Goal: Information Seeking & Learning: Learn about a topic

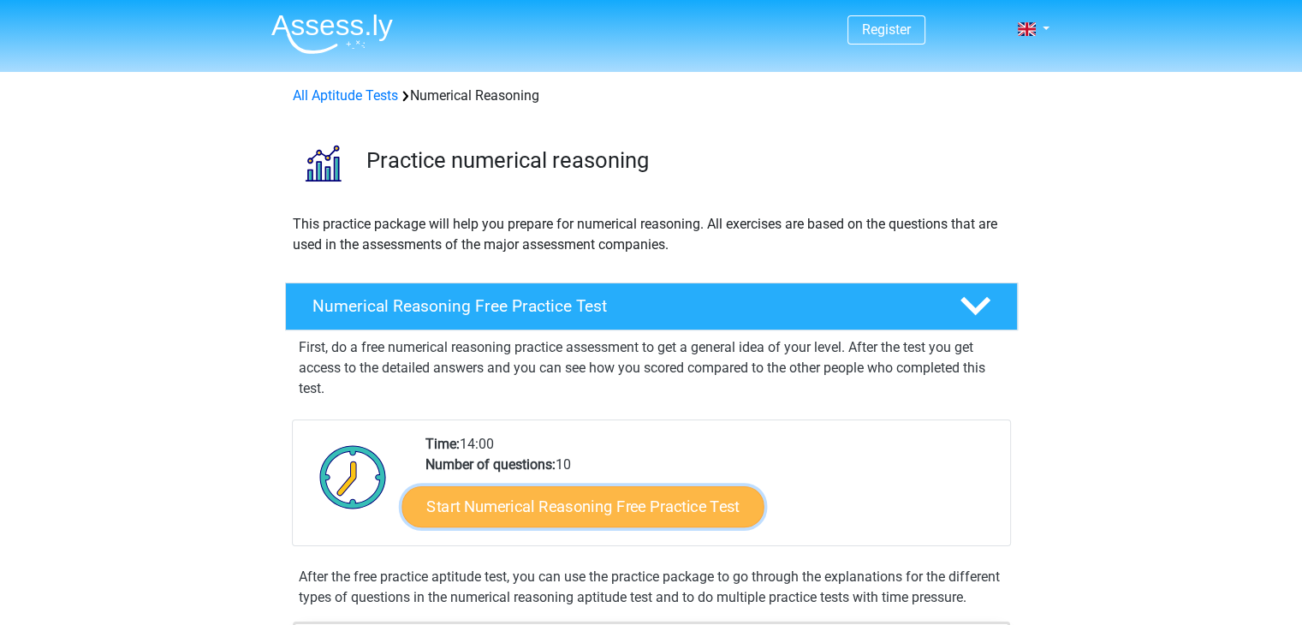
click at [524, 514] on link "Start Numerical Reasoning Free Practice Test" at bounding box center [582, 505] width 362 height 41
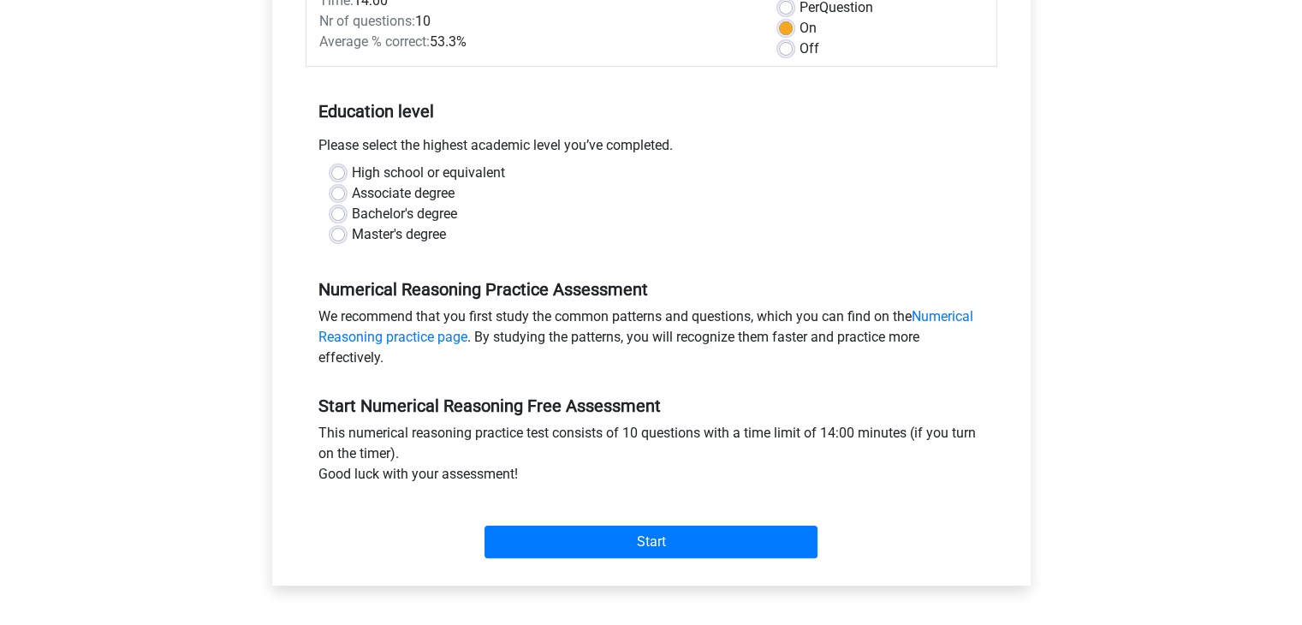
scroll to position [274, 0]
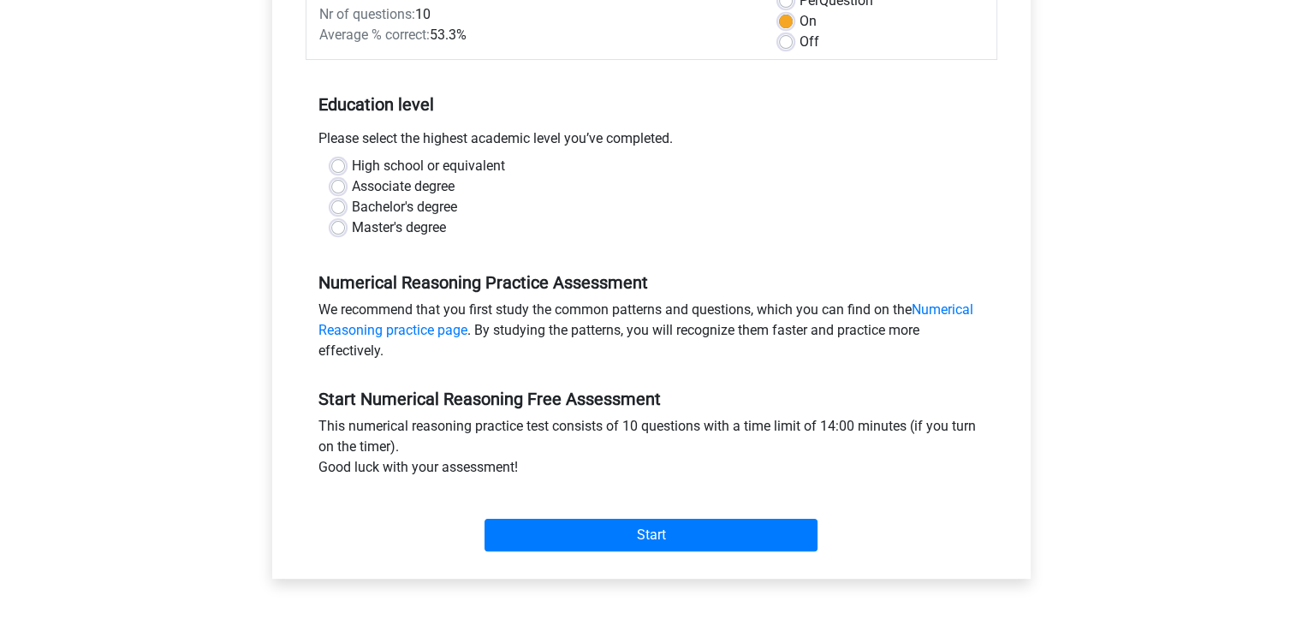
click at [352, 224] on label "Master's degree" at bounding box center [399, 227] width 94 height 21
click at [339, 224] on input "Master's degree" at bounding box center [338, 225] width 14 height 17
radio input "true"
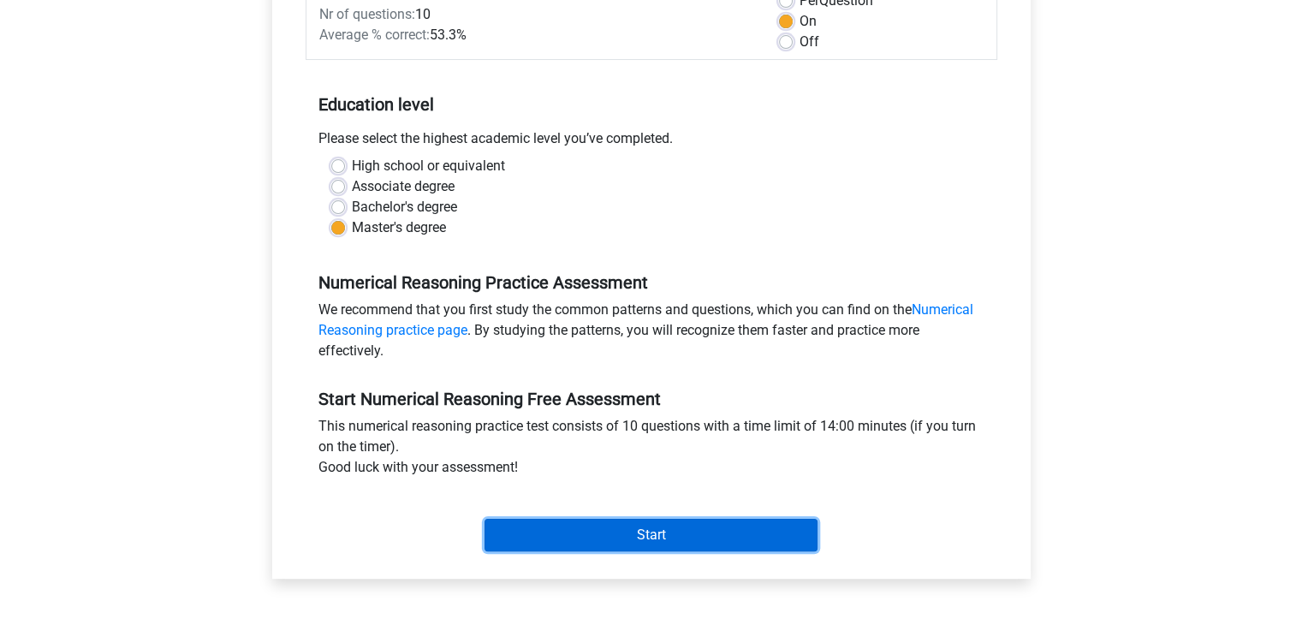
click at [574, 541] on input "Start" at bounding box center [650, 535] width 333 height 33
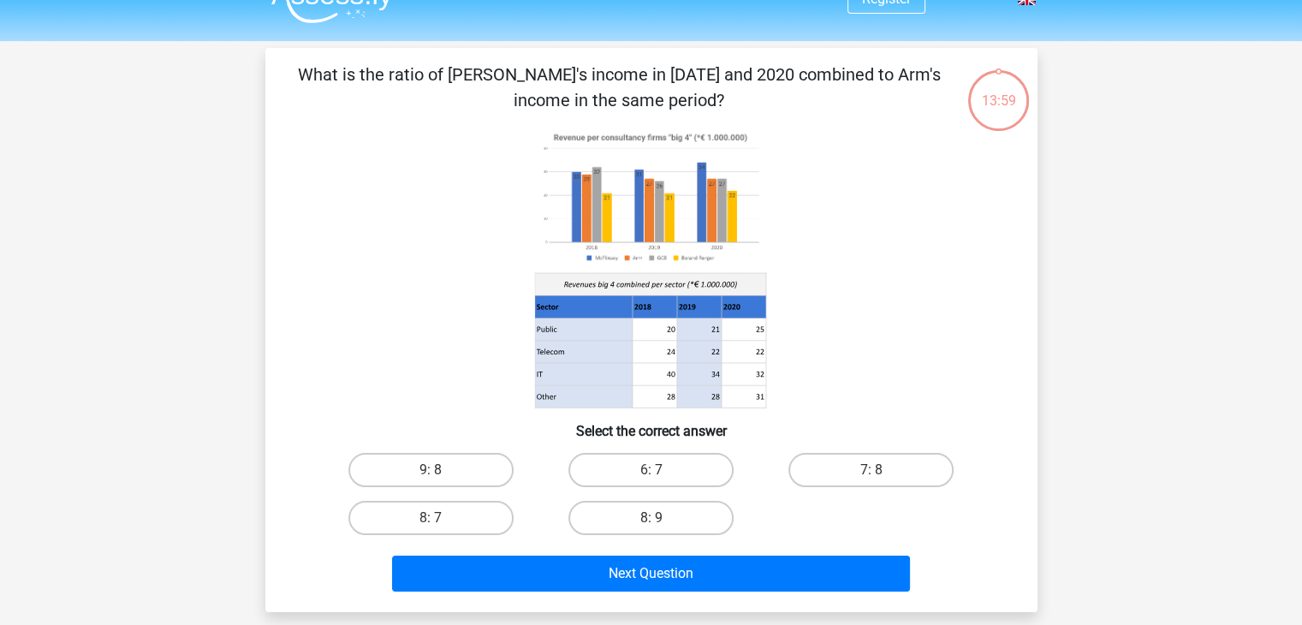
scroll to position [34, 0]
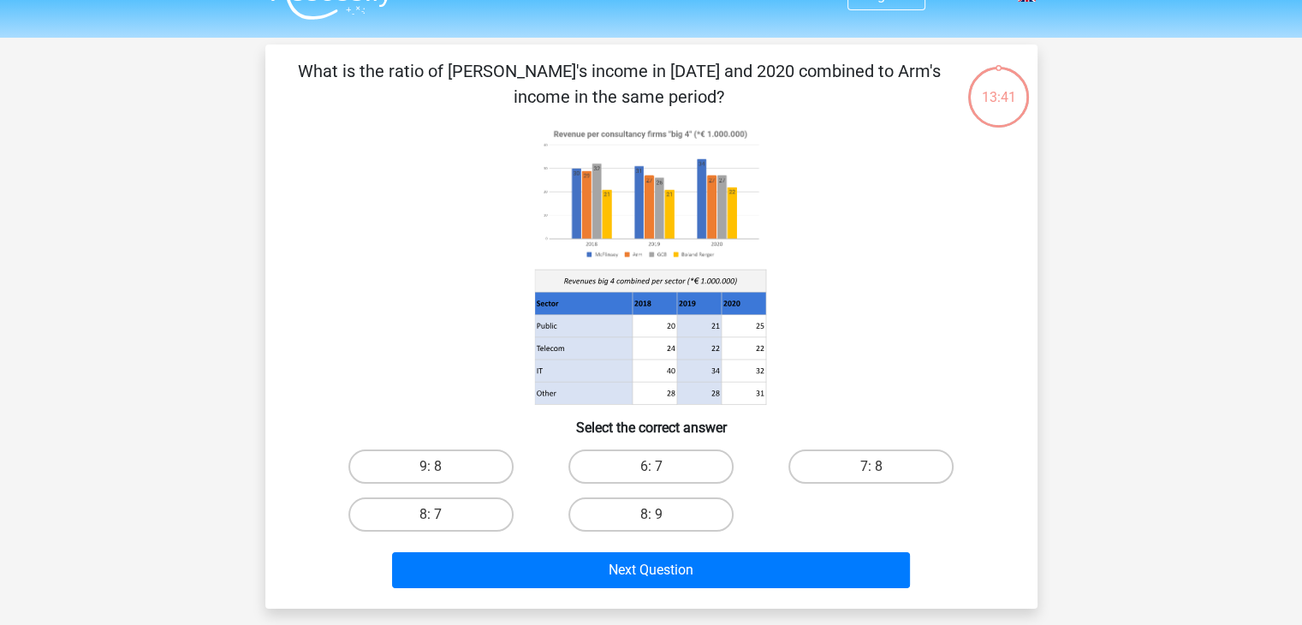
click at [657, 470] on input "6: 7" at bounding box center [656, 472] width 11 height 11
radio input "true"
click at [657, 470] on input "6: 7" at bounding box center [656, 472] width 11 height 11
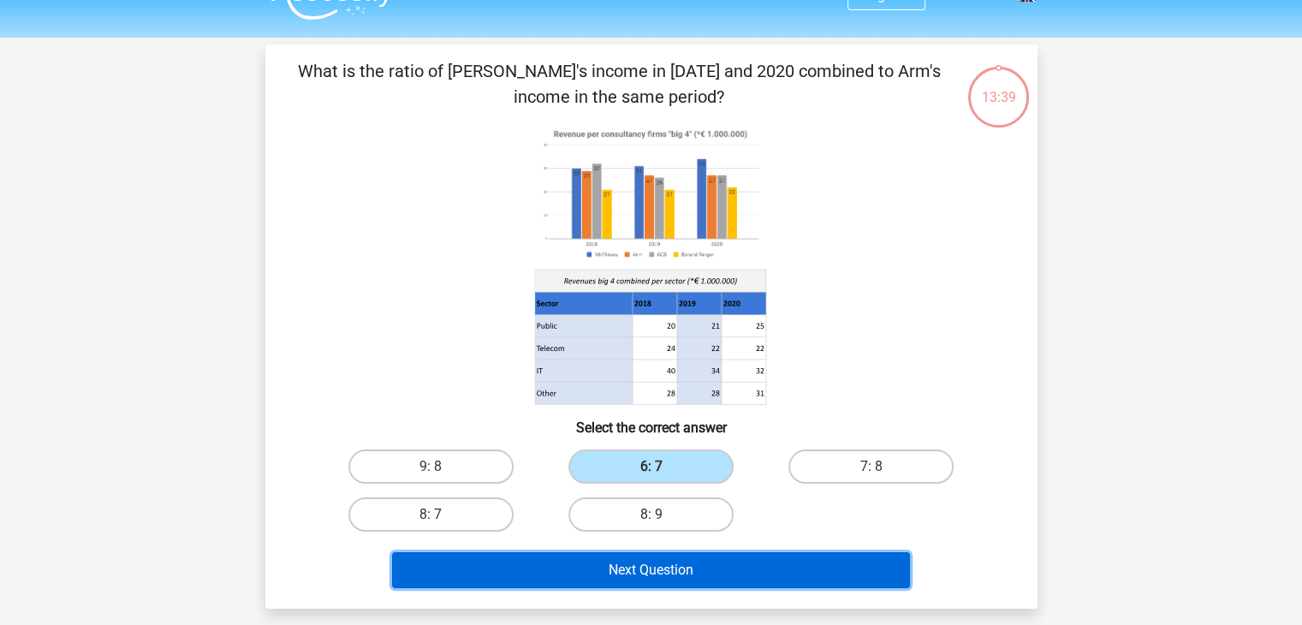
click at [611, 565] on button "Next Question" at bounding box center [651, 570] width 518 height 36
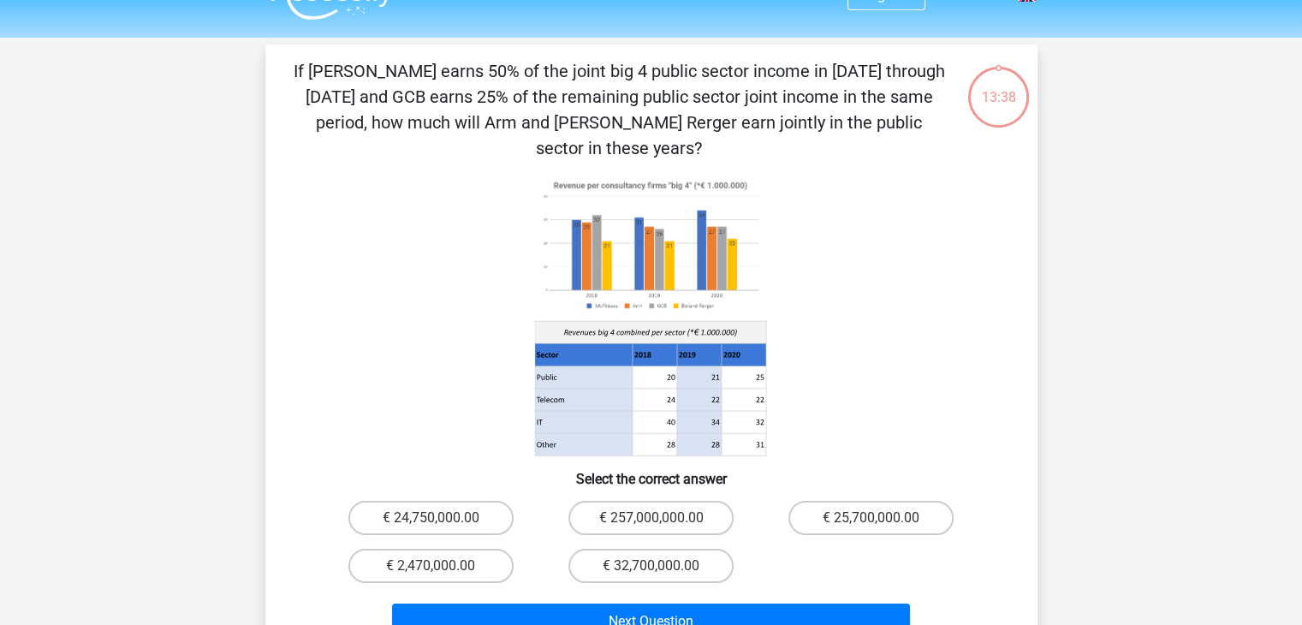
scroll to position [79, 0]
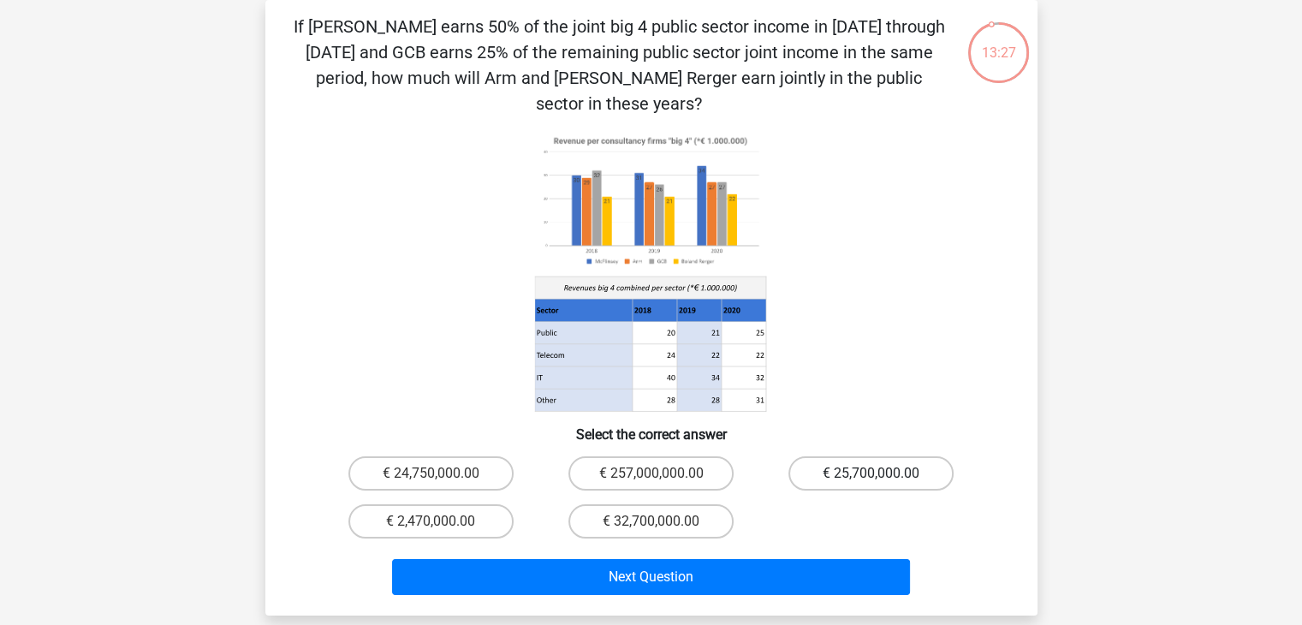
click at [835, 456] on label "€ 25,700,000.00" at bounding box center [870, 473] width 165 height 34
click at [871, 473] on input "€ 25,700,000.00" at bounding box center [876, 478] width 11 height 11
radio input "true"
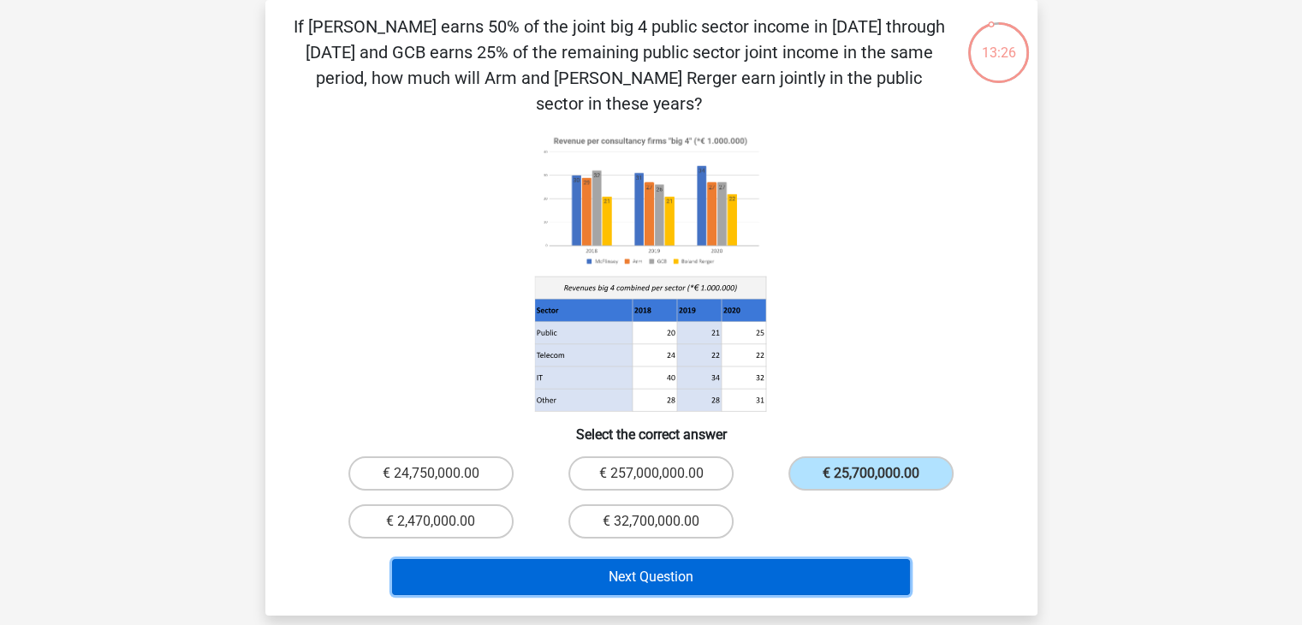
click at [639, 559] on button "Next Question" at bounding box center [651, 577] width 518 height 36
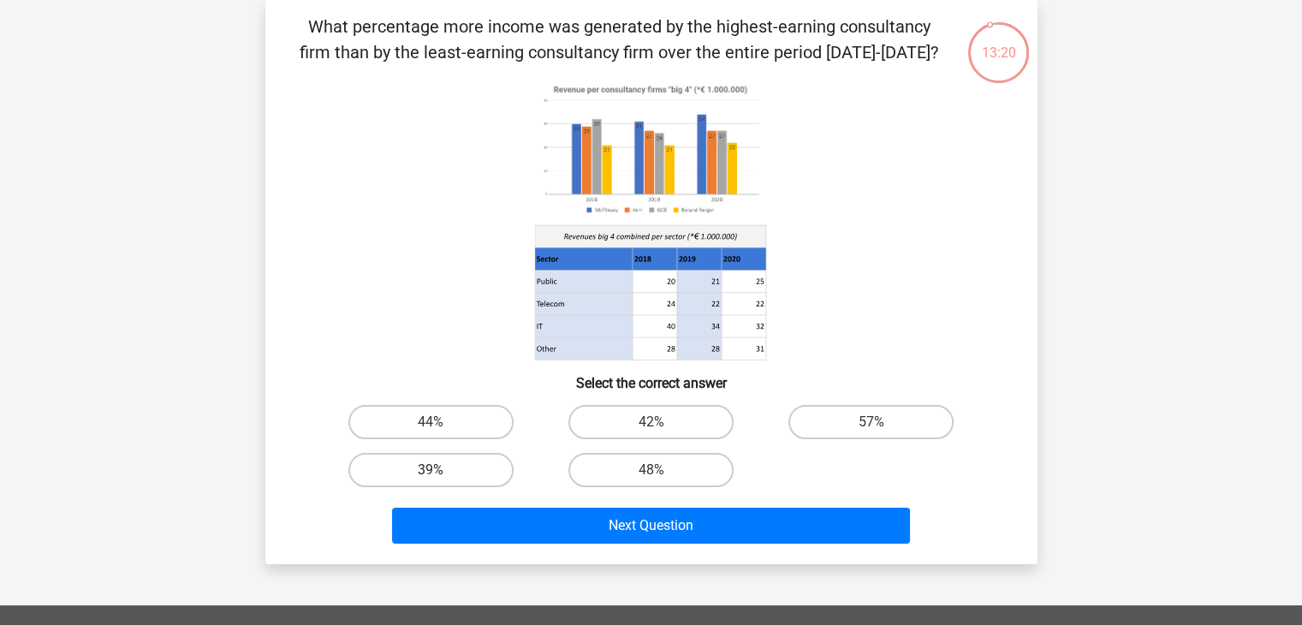
click at [473, 480] on label "39%" at bounding box center [430, 470] width 165 height 34
click at [442, 480] on input "39%" at bounding box center [436, 475] width 11 height 11
radio input "true"
click at [624, 480] on label "48%" at bounding box center [650, 470] width 165 height 34
click at [651, 480] on input "48%" at bounding box center [656, 475] width 11 height 11
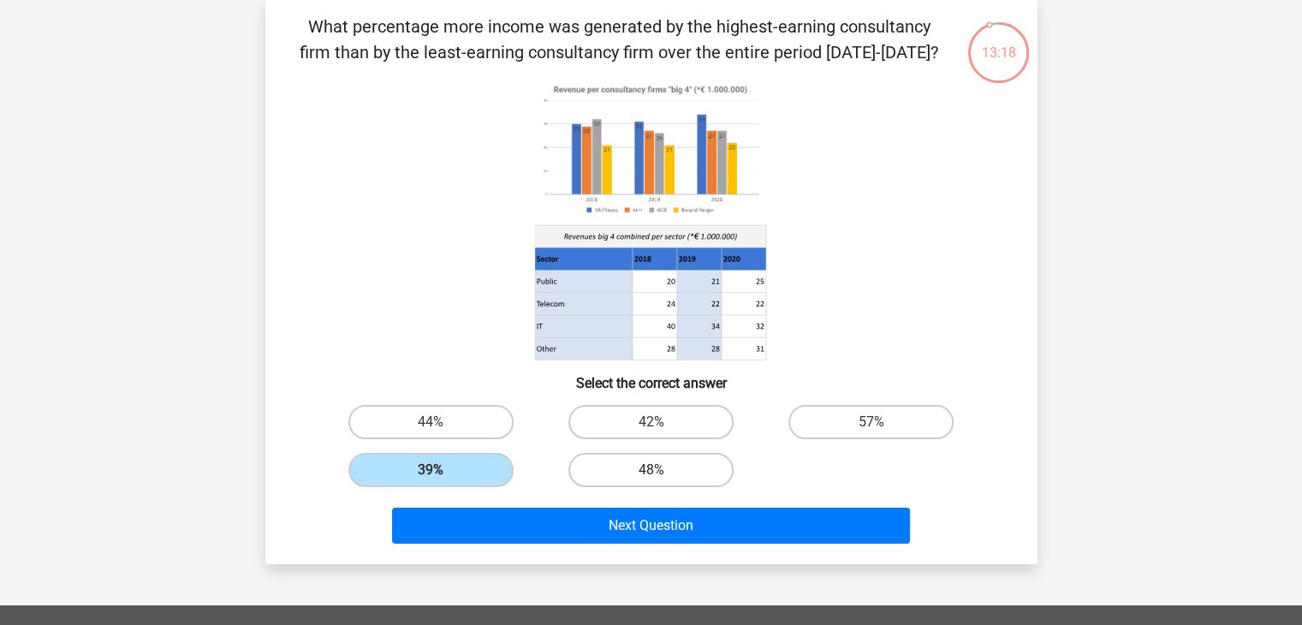
radio input "true"
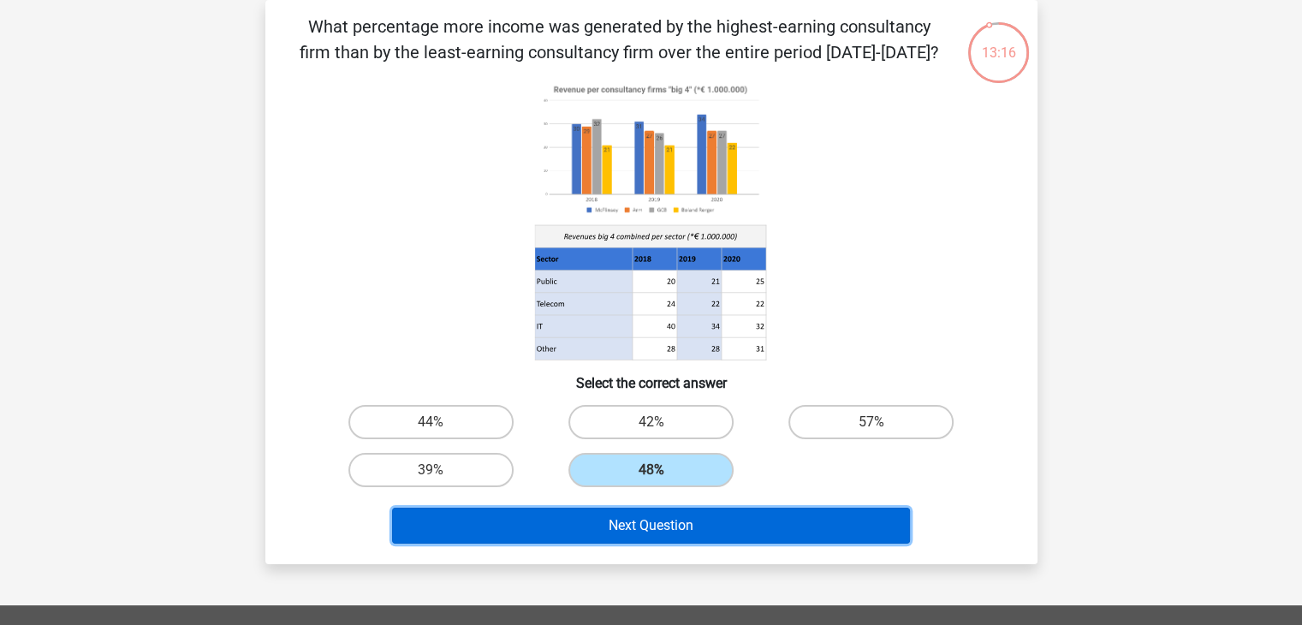
click at [620, 528] on button "Next Question" at bounding box center [651, 526] width 518 height 36
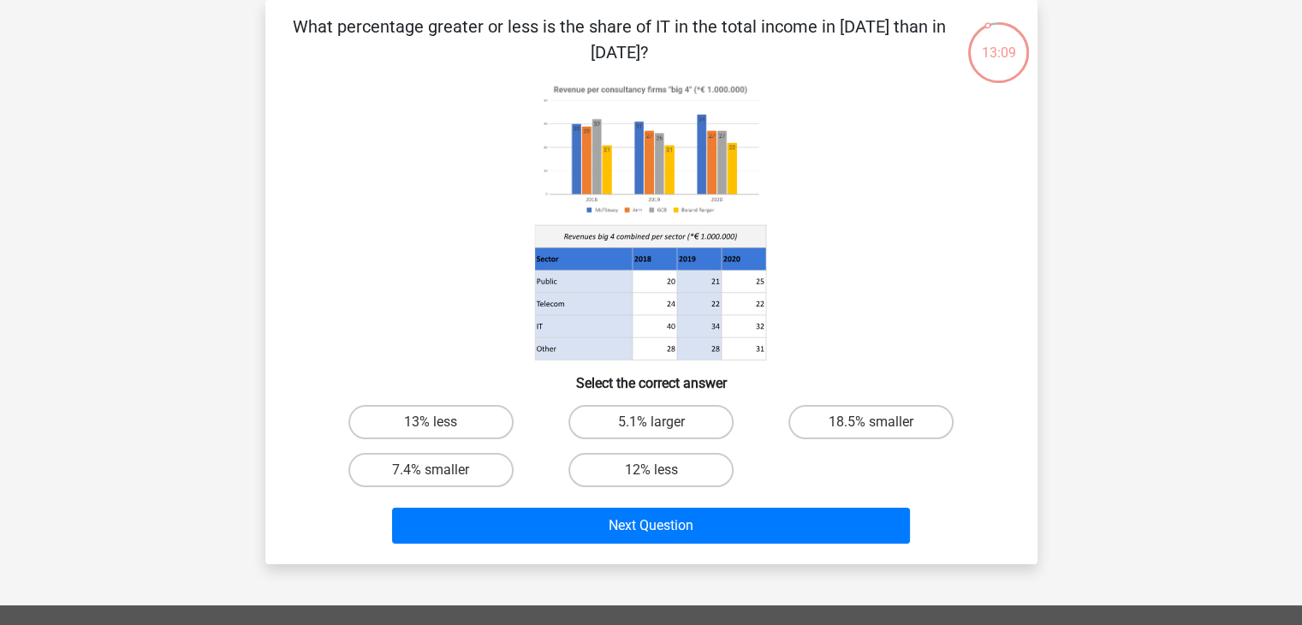
click at [871, 422] on input "18.5% smaller" at bounding box center [876, 427] width 11 height 11
radio input "true"
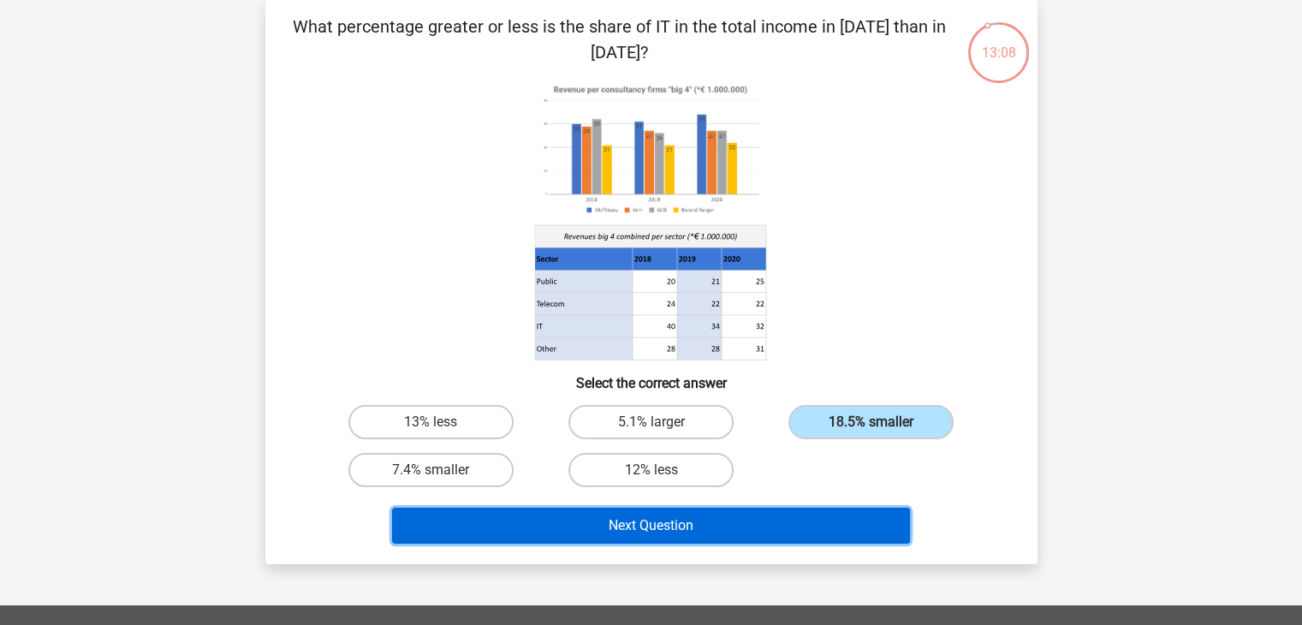
click at [634, 523] on button "Next Question" at bounding box center [651, 526] width 518 height 36
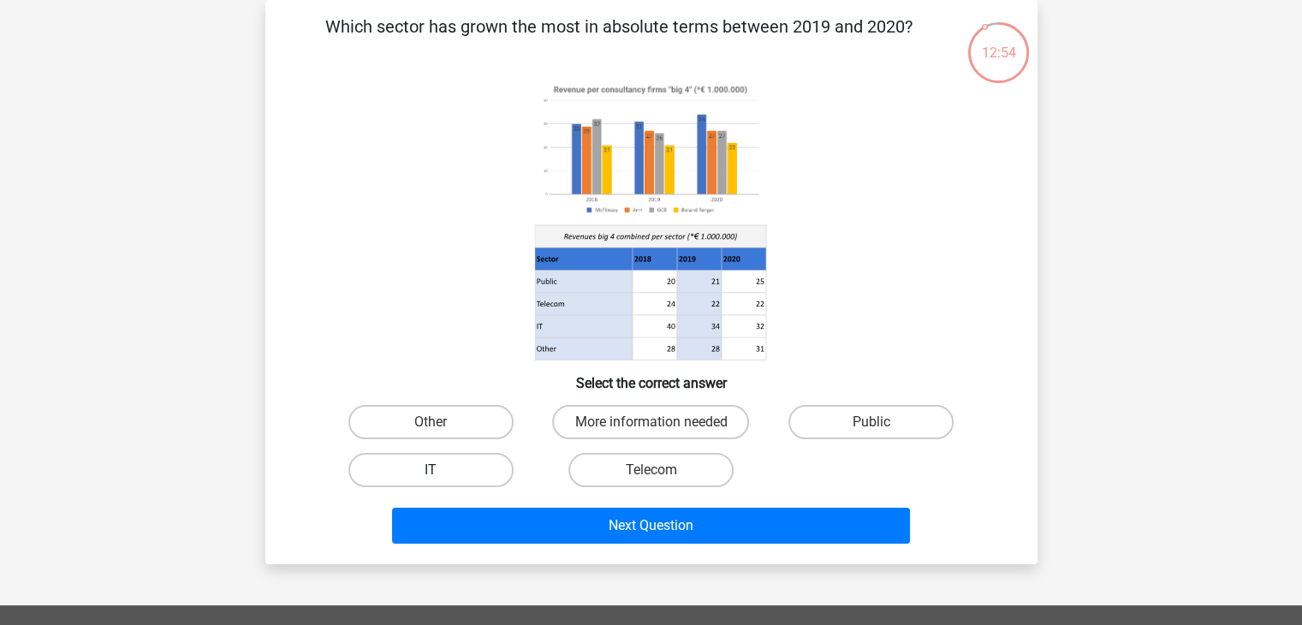
click at [434, 455] on label "IT" at bounding box center [430, 470] width 165 height 34
click at [434, 470] on input "IT" at bounding box center [436, 475] width 11 height 11
radio input "true"
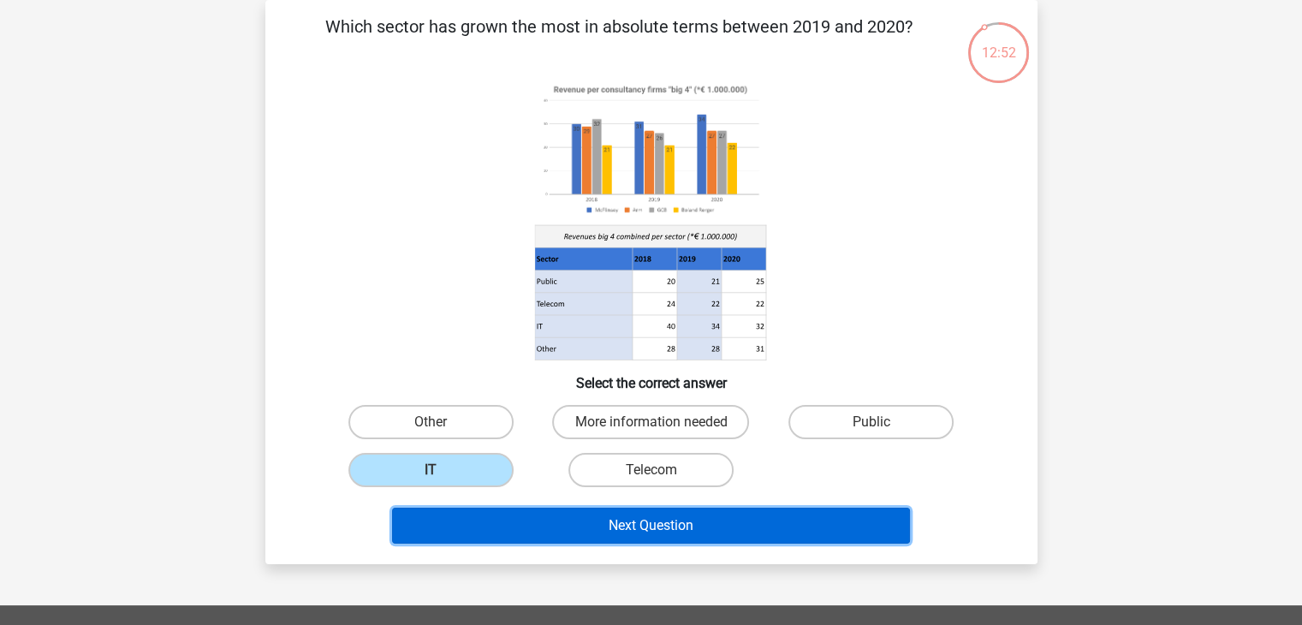
click at [599, 535] on button "Next Question" at bounding box center [651, 526] width 518 height 36
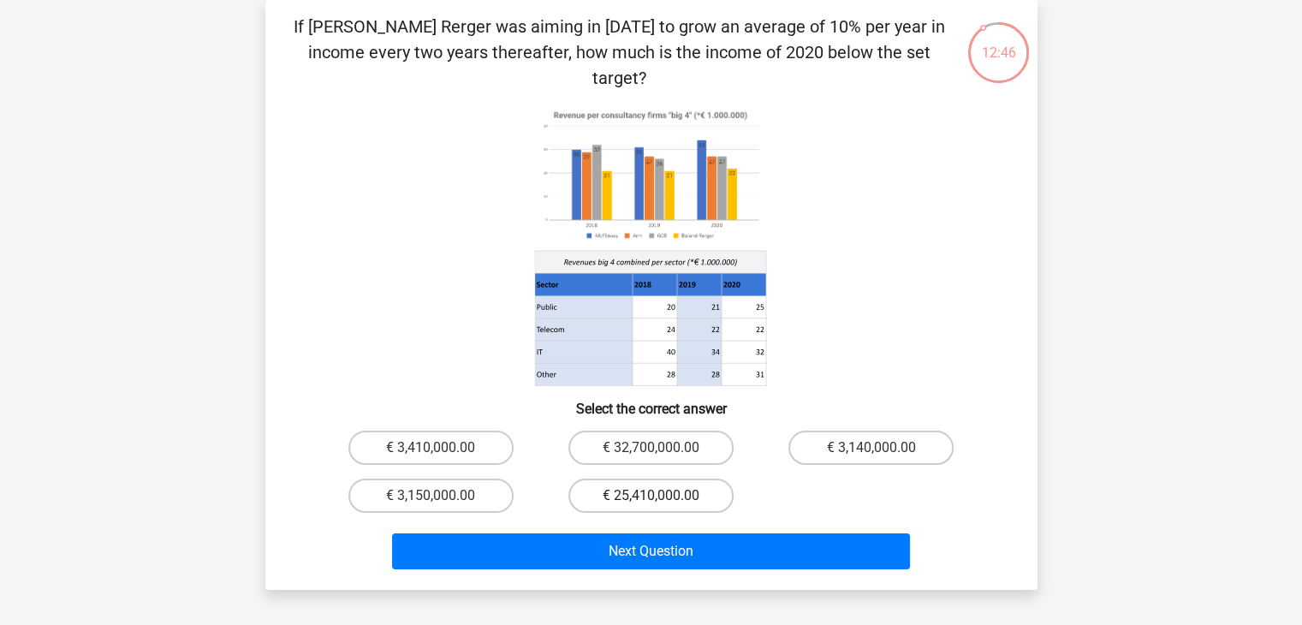
click at [647, 478] on label "€ 25,410,000.00" at bounding box center [650, 495] width 165 height 34
click at [651, 496] on input "€ 25,410,000.00" at bounding box center [656, 501] width 11 height 11
radio input "true"
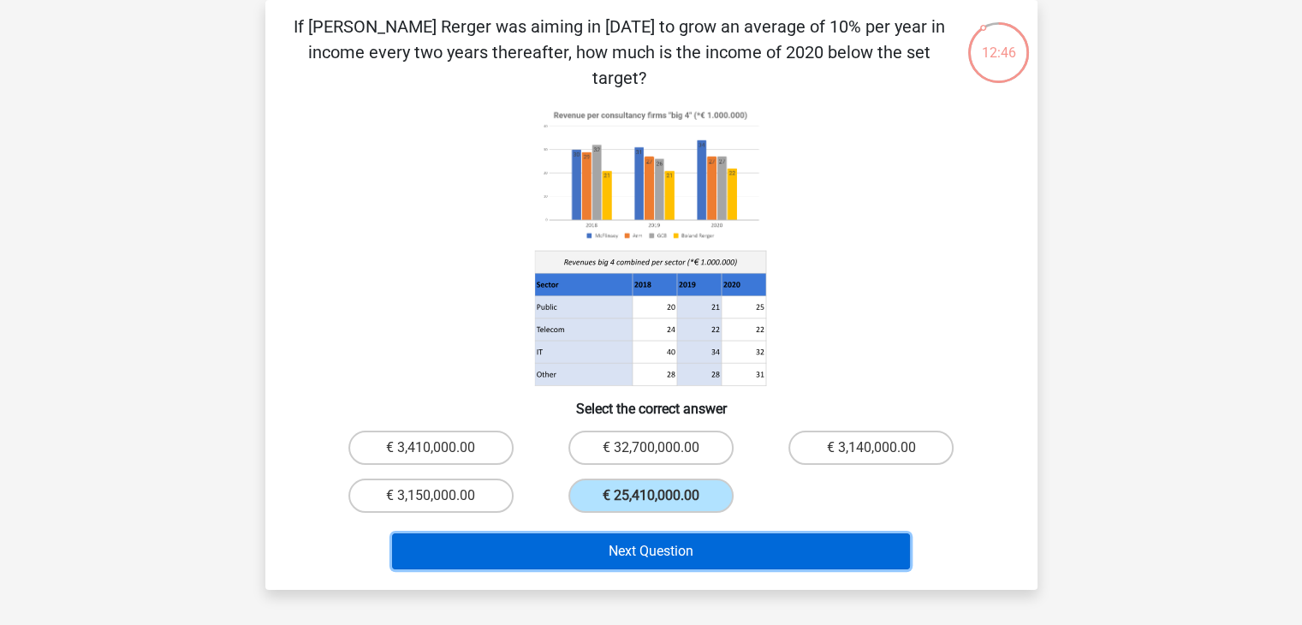
click at [647, 533] on button "Next Question" at bounding box center [651, 551] width 518 height 36
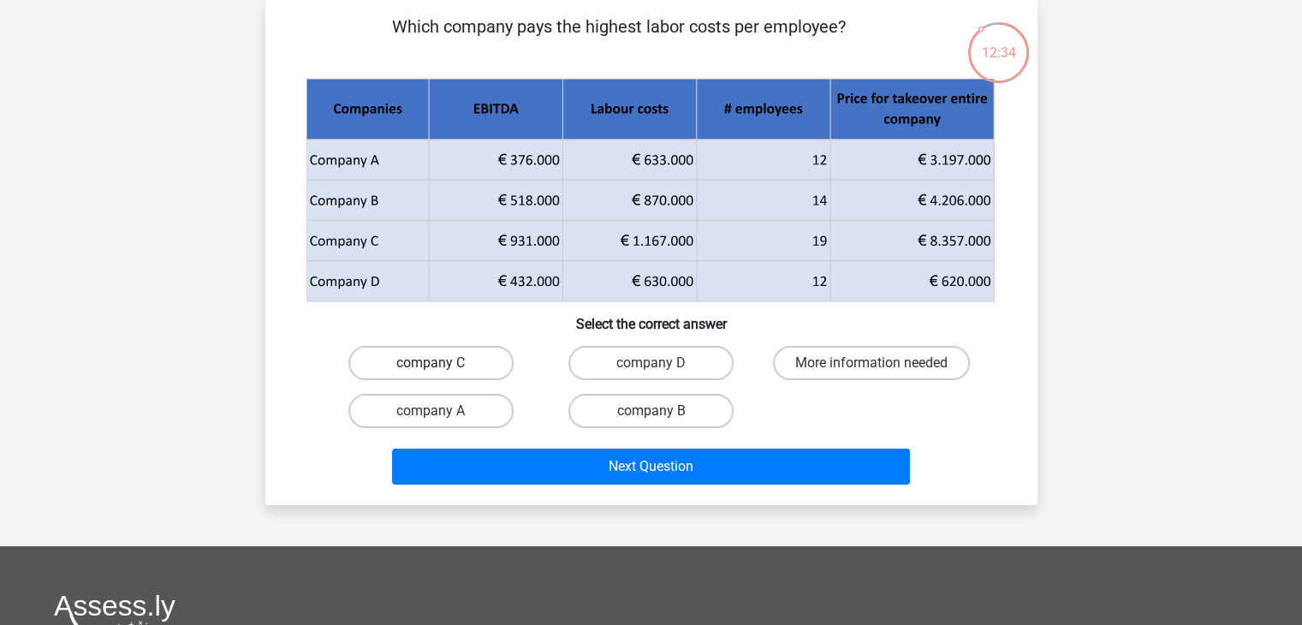
click at [468, 354] on label "company C" at bounding box center [430, 363] width 165 height 34
click at [442, 363] on input "company C" at bounding box center [436, 368] width 11 height 11
radio input "true"
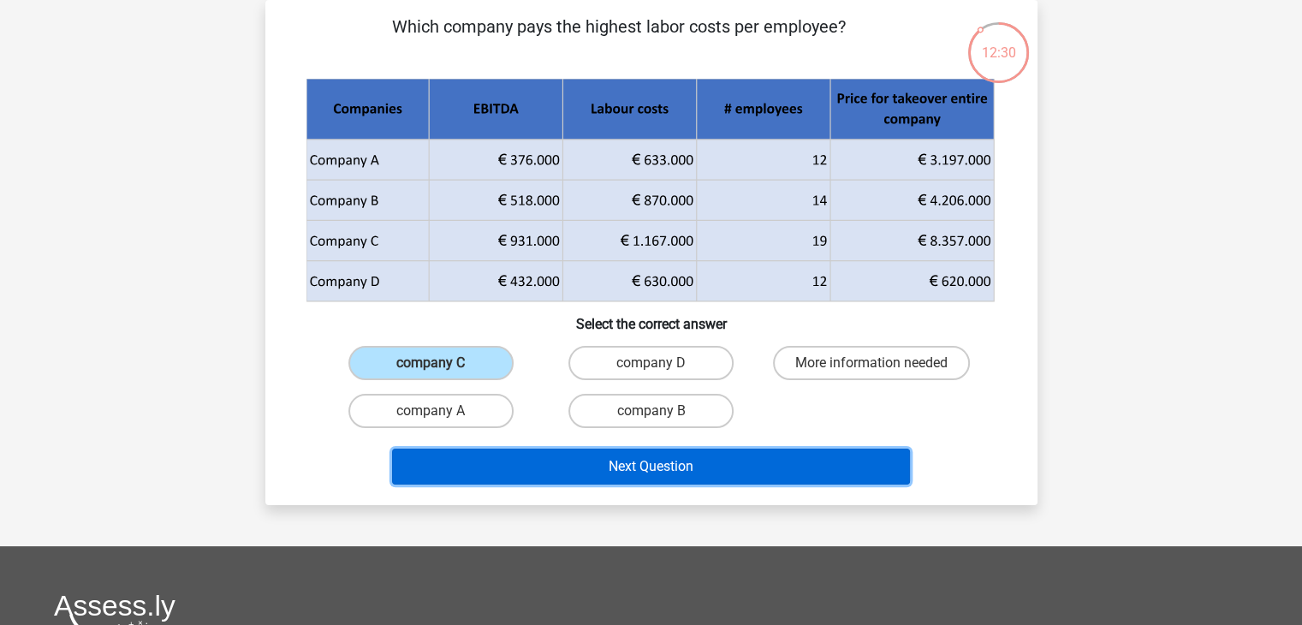
click at [580, 467] on button "Next Question" at bounding box center [651, 467] width 518 height 36
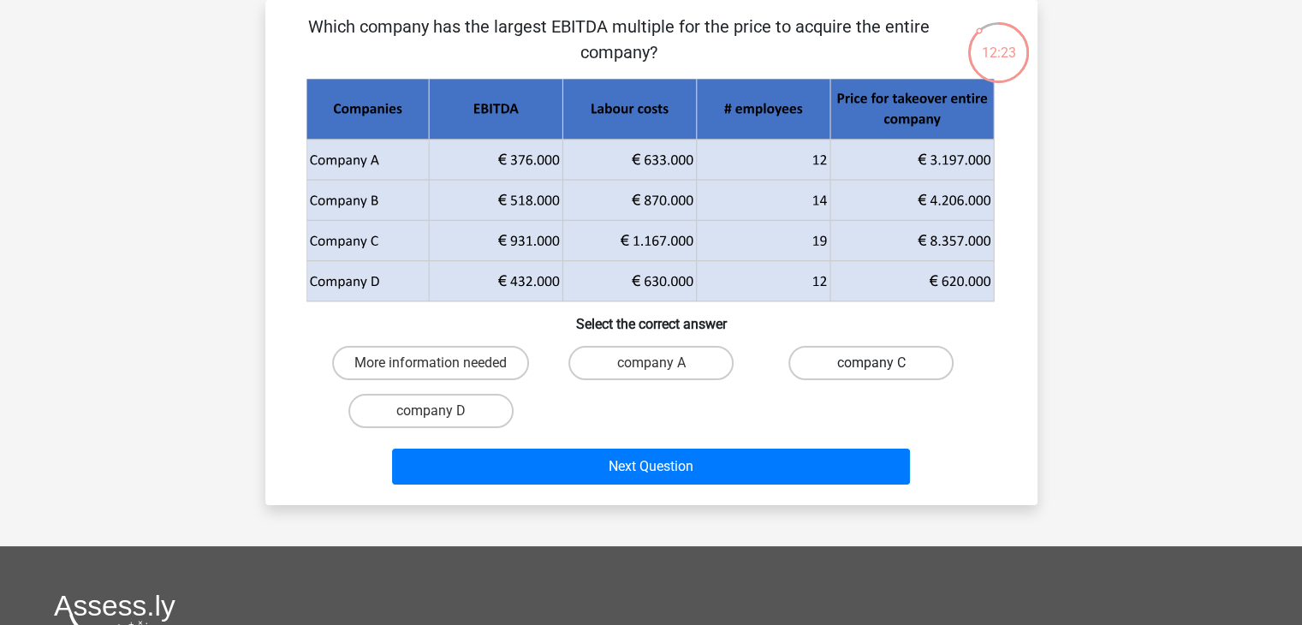
click at [869, 372] on label "company C" at bounding box center [870, 363] width 165 height 34
click at [871, 372] on input "company C" at bounding box center [876, 368] width 11 height 11
radio input "true"
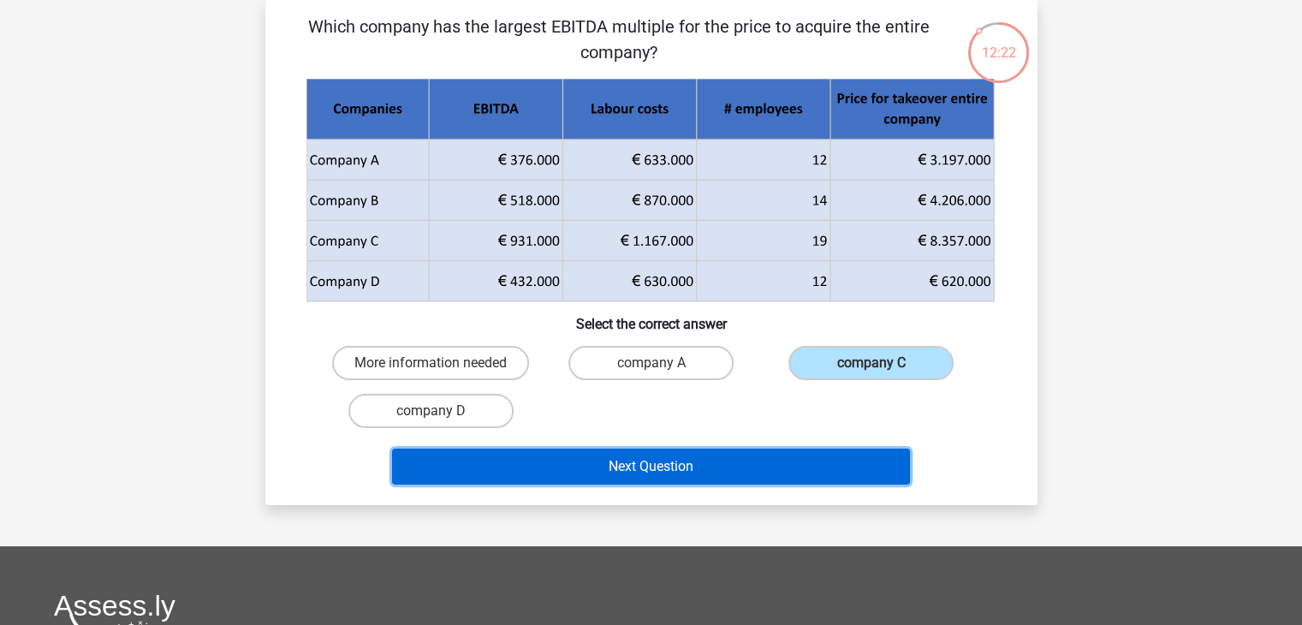
click at [599, 459] on button "Next Question" at bounding box center [651, 467] width 518 height 36
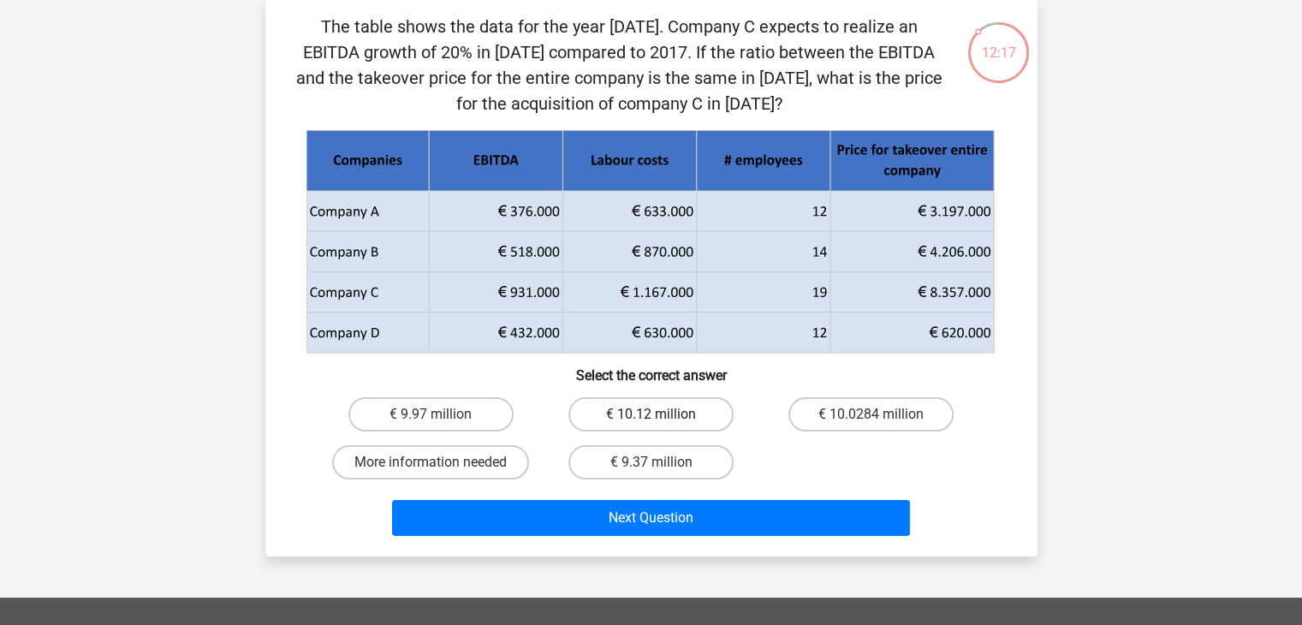
click at [631, 413] on label "€ 10.12 million" at bounding box center [650, 414] width 165 height 34
click at [651, 414] on input "€ 10.12 million" at bounding box center [656, 419] width 11 height 11
radio input "true"
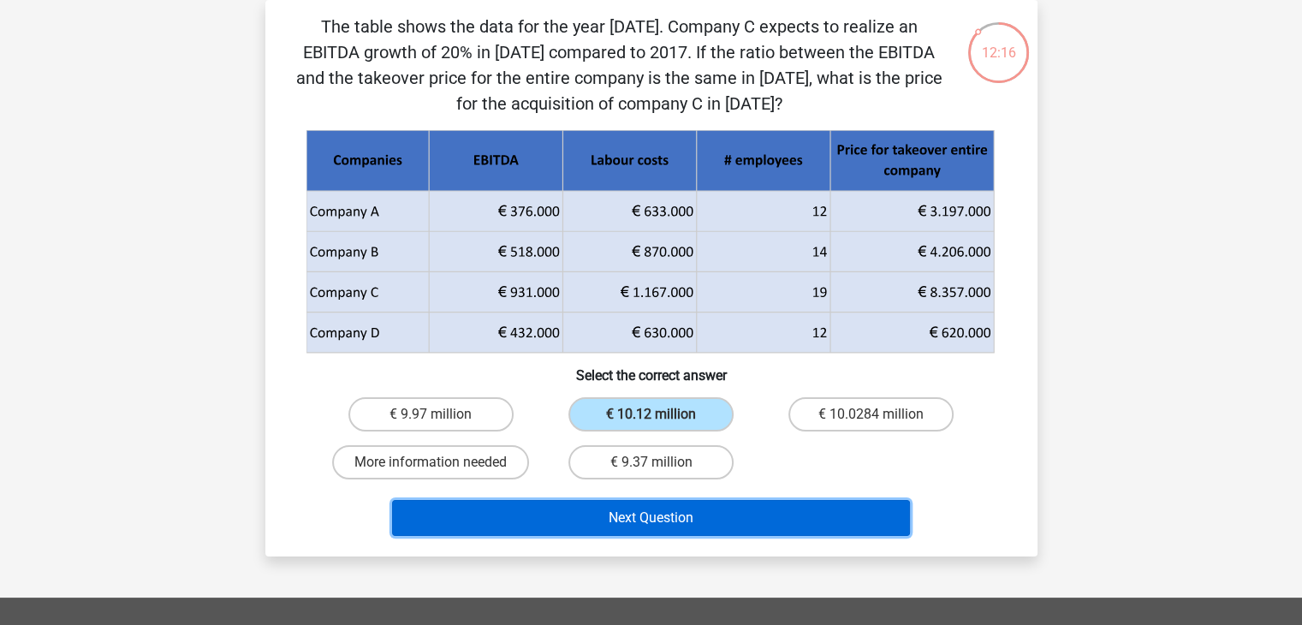
click at [615, 514] on button "Next Question" at bounding box center [651, 518] width 518 height 36
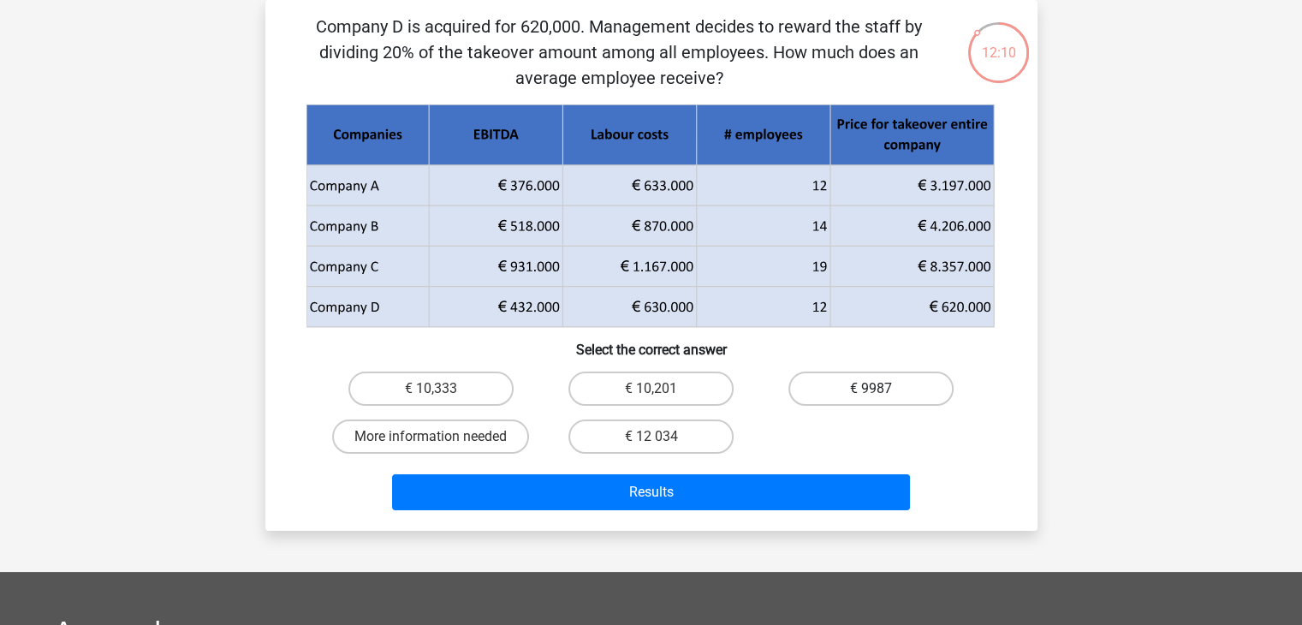
click at [816, 401] on label "€ 9987" at bounding box center [870, 389] width 165 height 34
click at [871, 400] on input "€ 9987" at bounding box center [876, 394] width 11 height 11
radio input "true"
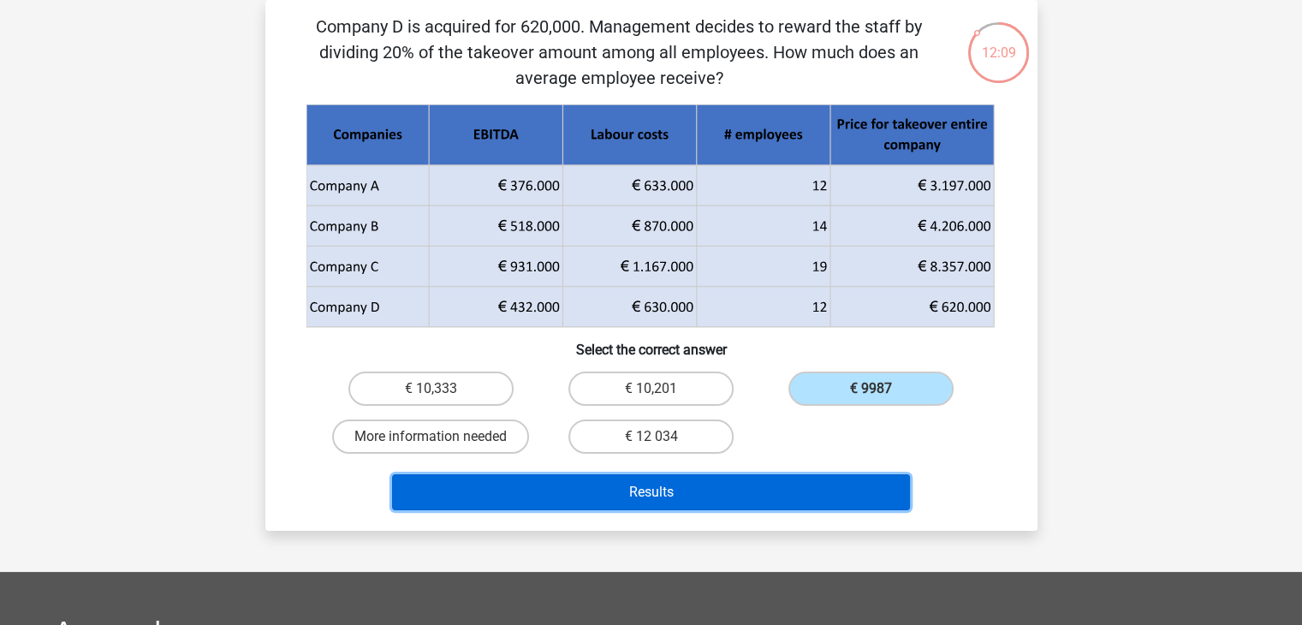
click at [588, 488] on button "Results" at bounding box center [651, 492] width 518 height 36
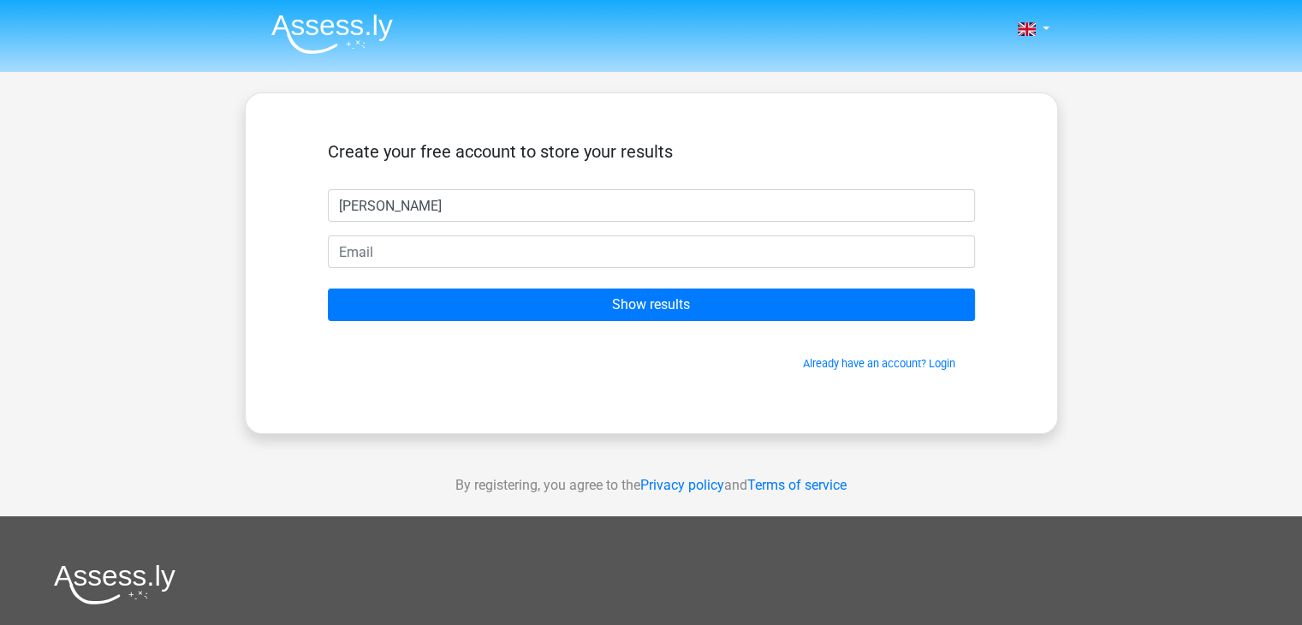
type input "[PERSON_NAME]"
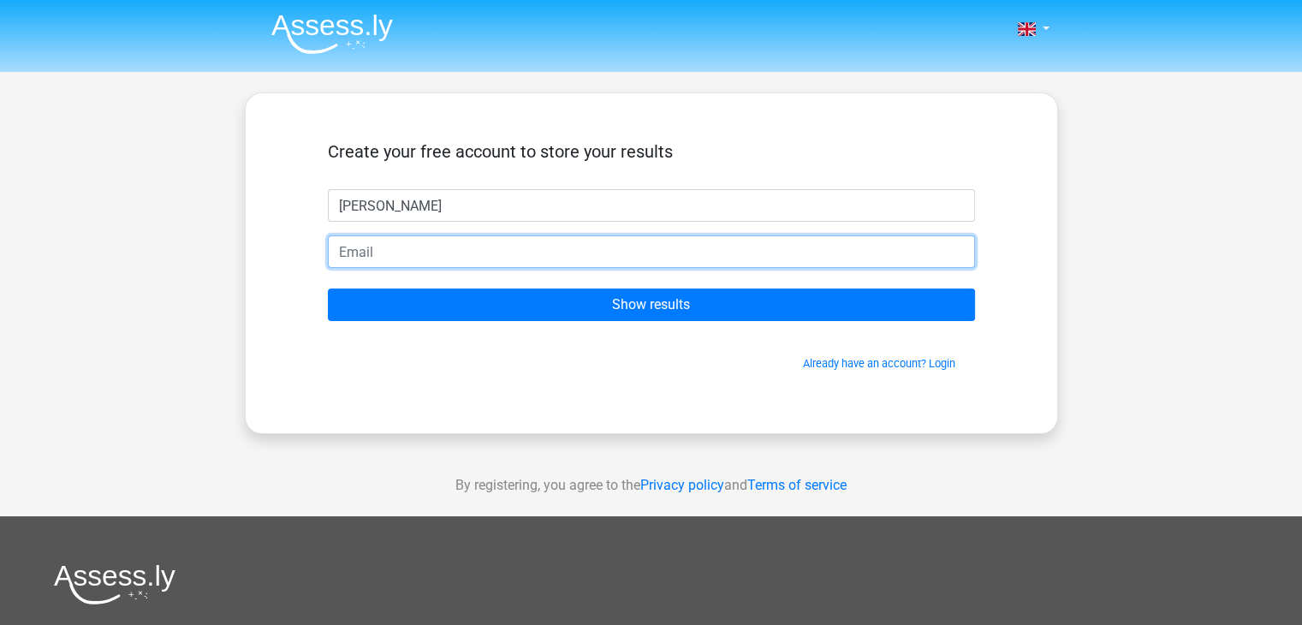
click at [399, 251] on input "email" at bounding box center [651, 251] width 647 height 33
type input "[EMAIL_ADDRESS][DOMAIN_NAME]"
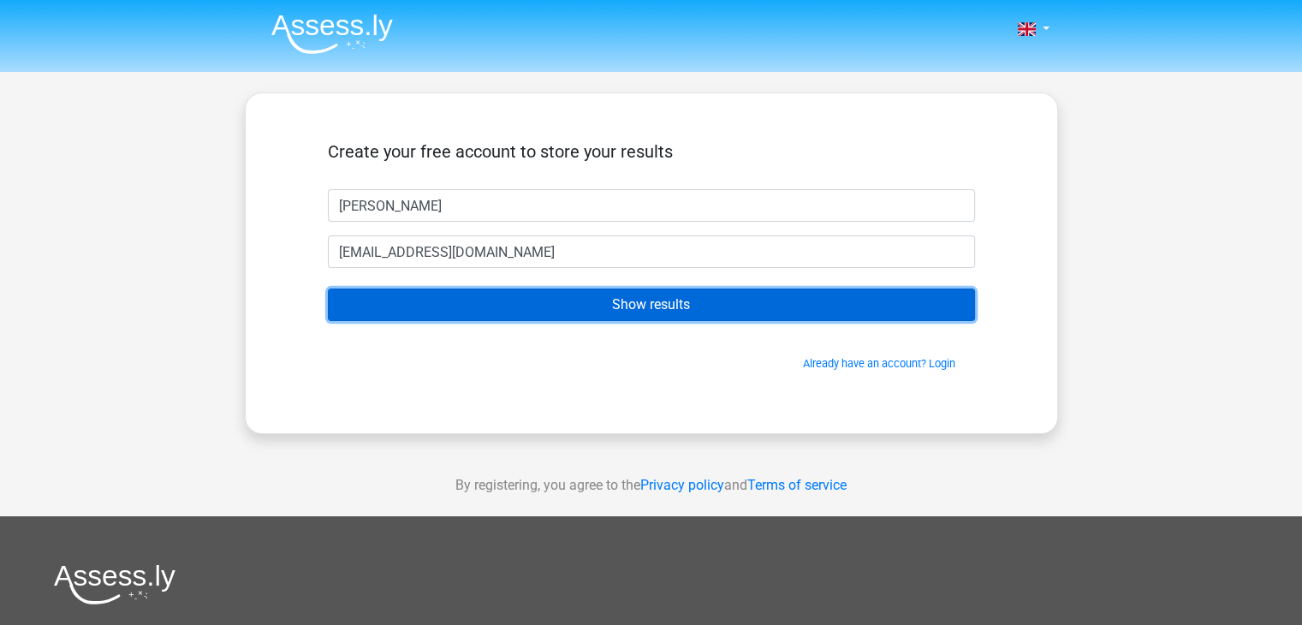
click at [488, 300] on input "Show results" at bounding box center [651, 304] width 647 height 33
